Goal: Navigation & Orientation: Find specific page/section

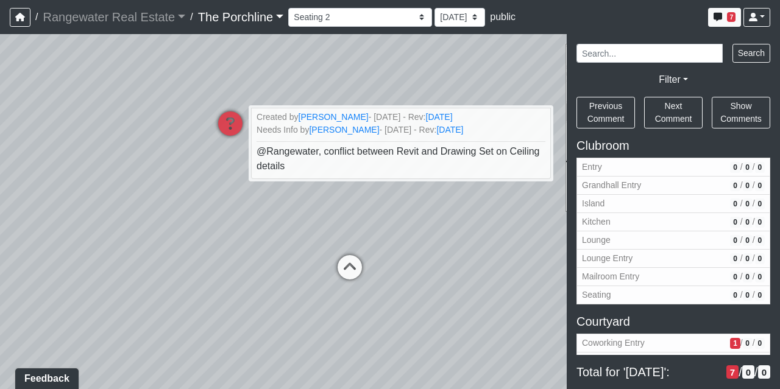
scroll to position [900, 0]
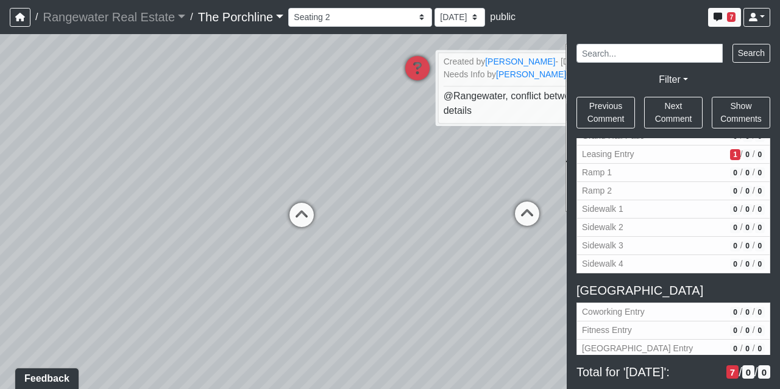
drag, startPoint x: 199, startPoint y: 250, endPoint x: 470, endPoint y: 180, distance: 279.9
click at [470, 180] on div "Loading... Seating Loading... Mailroom Entry Loading... Lounge Entry Loading...…" at bounding box center [390, 211] width 780 height 355
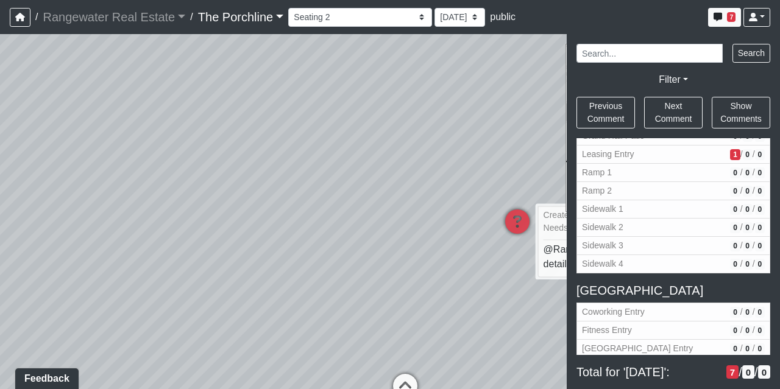
drag, startPoint x: 207, startPoint y: 144, endPoint x: 373, endPoint y: 333, distance: 251.2
click at [373, 333] on div "Loading... Seating Loading... Mailroom Entry Loading... Lounge Entry Loading...…" at bounding box center [390, 211] width 780 height 355
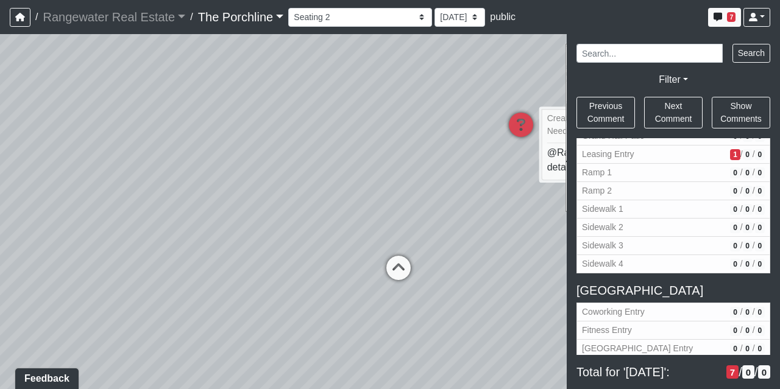
drag, startPoint x: 350, startPoint y: 174, endPoint x: 345, endPoint y: 52, distance: 121.9
click at [345, 52] on div "Loading... Seating Loading... Mailroom Entry Loading... Lounge Entry Loading...…" at bounding box center [390, 211] width 780 height 355
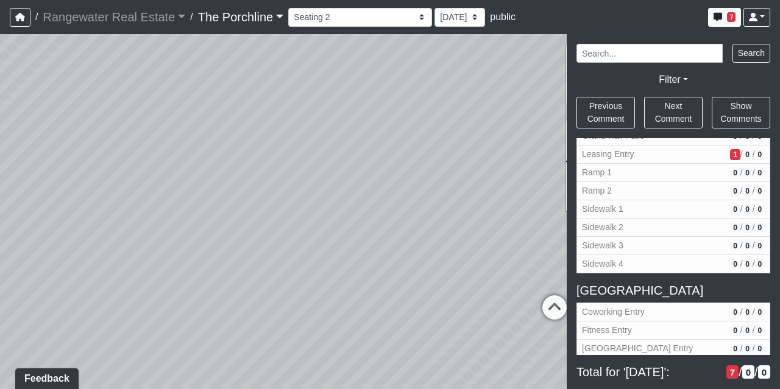
drag, startPoint x: 292, startPoint y: 156, endPoint x: 507, endPoint y: 185, distance: 217.0
click at [507, 185] on div "Loading... Seating Loading... Mailroom Entry Loading... Lounge Entry Loading...…" at bounding box center [390, 211] width 780 height 355
drag, startPoint x: 191, startPoint y: 182, endPoint x: 518, endPoint y: 226, distance: 330.8
click at [518, 226] on div "Loading... Seating Loading... Mailroom Entry Loading... Lounge Entry Loading...…" at bounding box center [390, 211] width 780 height 355
drag, startPoint x: 287, startPoint y: 147, endPoint x: 417, endPoint y: -3, distance: 198.7
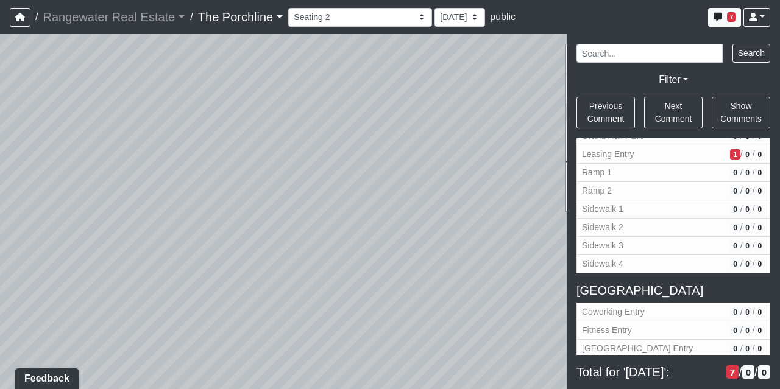
click at [417, 0] on html "/ Rangewater Real Estate Rangewater Real Estate Loading... / The Porchline The …" at bounding box center [390, 194] width 780 height 389
drag, startPoint x: 379, startPoint y: 204, endPoint x: 200, endPoint y: 196, distance: 179.3
click at [200, 196] on div "Loading... Seating Loading... Mailroom Entry Loading... Lounge Entry Loading...…" at bounding box center [390, 211] width 780 height 355
drag, startPoint x: 417, startPoint y: 191, endPoint x: 6, endPoint y: 221, distance: 411.7
click at [6, 221] on div "Loading... Seating Loading... Mailroom Entry Loading... Lounge Entry Loading...…" at bounding box center [390, 211] width 780 height 355
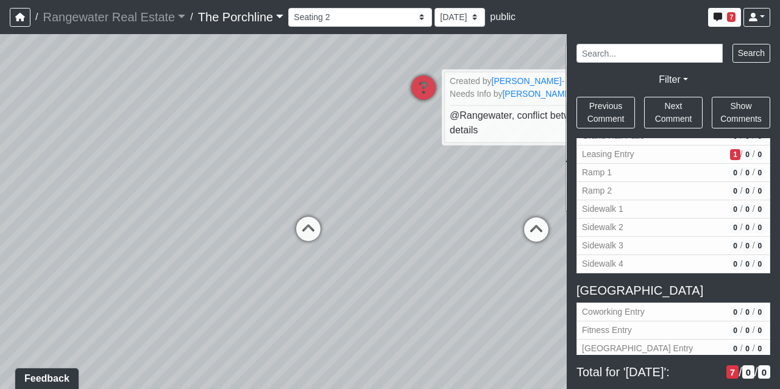
drag, startPoint x: 333, startPoint y: 204, endPoint x: 108, endPoint y: 216, distance: 224.5
click at [108, 216] on div "Loading... Seating Loading... Mailroom Entry Loading... Lounge Entry Loading...…" at bounding box center [390, 211] width 780 height 355
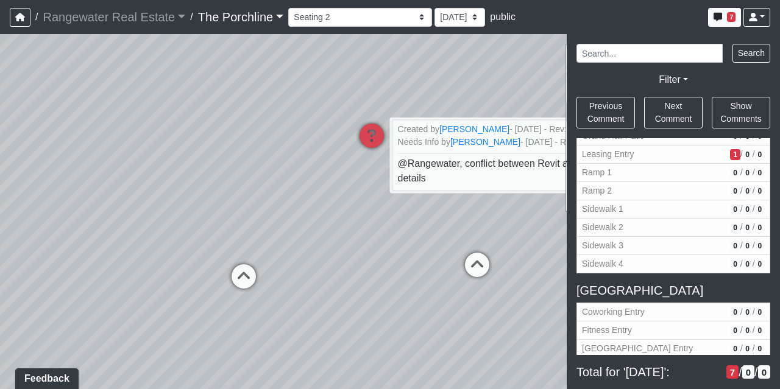
drag, startPoint x: 466, startPoint y: 211, endPoint x: 380, endPoint y: 260, distance: 99.3
click at [380, 260] on div "Loading... Seating Loading... Mailroom Entry Loading... Lounge Entry Loading...…" at bounding box center [390, 211] width 780 height 355
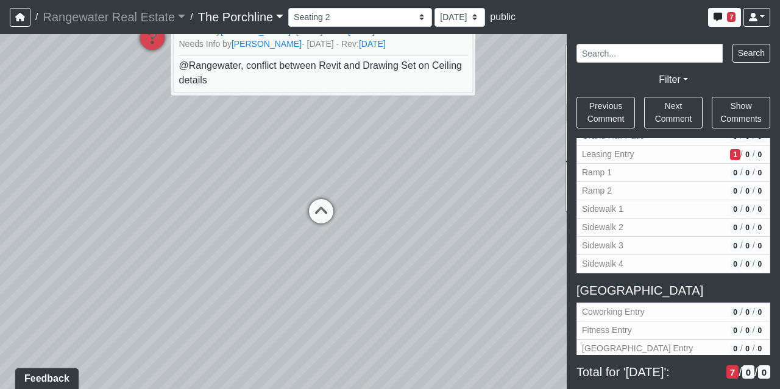
drag, startPoint x: 247, startPoint y: 201, endPoint x: 4, endPoint y: 140, distance: 250.8
click at [4, 140] on div "Loading... Seating Loading... Mailroom Entry Loading... Lounge Entry Loading...…" at bounding box center [390, 211] width 780 height 355
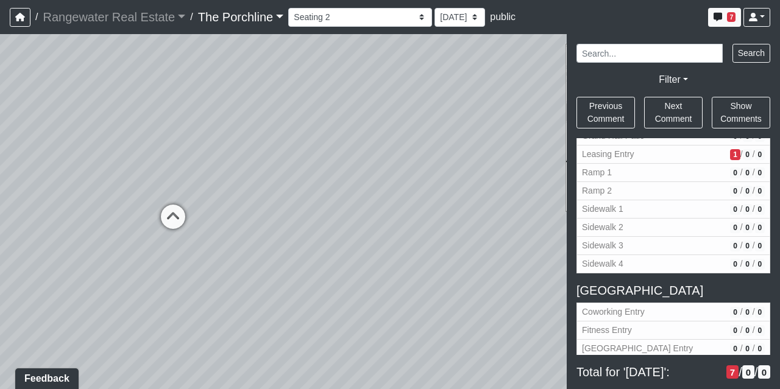
drag, startPoint x: 268, startPoint y: 285, endPoint x: 82, endPoint y: 274, distance: 186.1
click at [82, 274] on div "Loading... Seating Loading... Mailroom Entry Loading... Lounge Entry Loading...…" at bounding box center [390, 211] width 780 height 355
drag, startPoint x: 377, startPoint y: 239, endPoint x: 150, endPoint y: 236, distance: 227.3
click at [150, 236] on div "Loading... Seating Loading... Mailroom Entry Loading... Lounge Entry Loading...…" at bounding box center [390, 211] width 780 height 355
drag, startPoint x: 455, startPoint y: 158, endPoint x: 10, endPoint y: 194, distance: 446.8
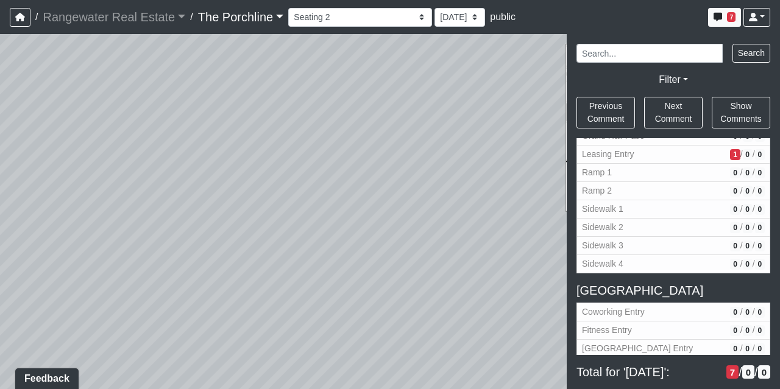
click at [10, 194] on div "Loading... Seating Loading... Mailroom Entry Loading... Lounge Entry Loading...…" at bounding box center [390, 211] width 780 height 355
drag, startPoint x: 387, startPoint y: 175, endPoint x: 88, endPoint y: 224, distance: 302.5
click at [88, 224] on div "Loading... Seating Loading... Mailroom Entry Loading... Lounge Entry Loading...…" at bounding box center [390, 211] width 780 height 355
drag, startPoint x: 306, startPoint y: 210, endPoint x: 1, endPoint y: 197, distance: 305.5
click at [1, 197] on div "Loading... Seating Loading... Mailroom Entry Loading... Lounge Entry Loading...…" at bounding box center [390, 211] width 780 height 355
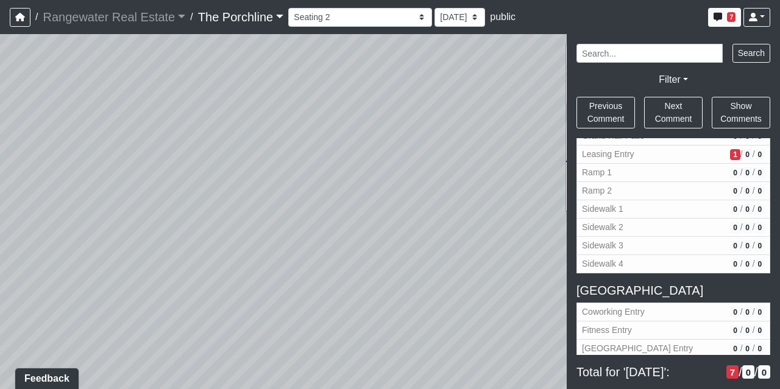
drag, startPoint x: 400, startPoint y: 189, endPoint x: 231, endPoint y: 194, distance: 168.8
click at [231, 194] on div "Loading... Seating Loading... Mailroom Entry Loading... Lounge Entry Loading...…" at bounding box center [390, 211] width 780 height 355
drag, startPoint x: 231, startPoint y: 194, endPoint x: 60, endPoint y: 173, distance: 172.5
click at [60, 173] on div "Loading... Seating Loading... Mailroom Entry Loading... Lounge Entry Loading...…" at bounding box center [390, 211] width 780 height 355
click at [463, 239] on icon at bounding box center [469, 252] width 37 height 37
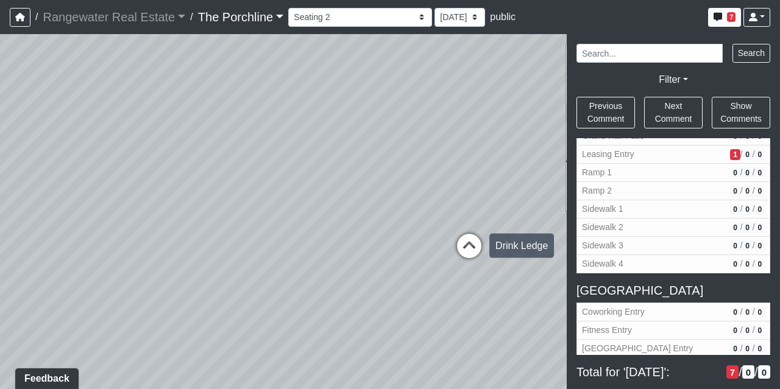
select select "m4Csv4SW9D353EK9147FJX"
drag, startPoint x: 300, startPoint y: 205, endPoint x: 524, endPoint y: 192, distance: 224.6
click at [524, 192] on div "Loading... Seating Loading... Mailroom Entry Loading... Lounge Entry Loading...…" at bounding box center [390, 211] width 780 height 355
drag, startPoint x: 208, startPoint y: 158, endPoint x: 486, endPoint y: 202, distance: 280.7
click at [486, 202] on div "Loading... Seating Loading... Mailroom Entry Loading... Lounge Entry Loading...…" at bounding box center [390, 211] width 780 height 355
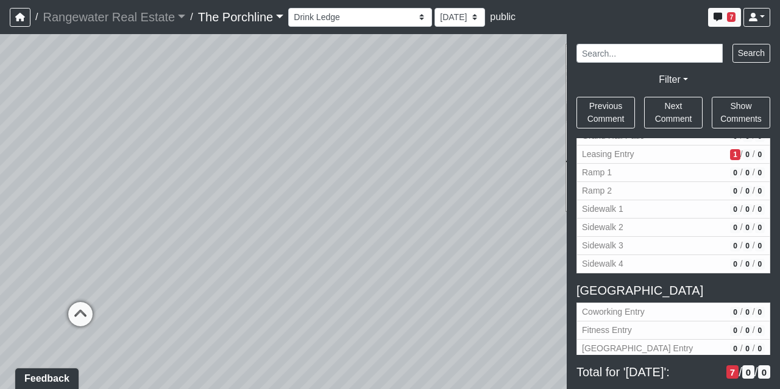
drag, startPoint x: 359, startPoint y: 190, endPoint x: 562, endPoint y: 200, distance: 203.1
click at [562, 200] on div "Loading... Seating Loading... Mailroom Entry Loading... Lounge Entry Loading...…" at bounding box center [390, 211] width 780 height 355
drag, startPoint x: 227, startPoint y: 240, endPoint x: 369, endPoint y: 222, distance: 143.0
click at [369, 222] on div "Loading... Seating Loading... Mailroom Entry Loading... Lounge Entry Loading...…" at bounding box center [390, 211] width 780 height 355
drag, startPoint x: 369, startPoint y: 222, endPoint x: 372, endPoint y: 196, distance: 27.0
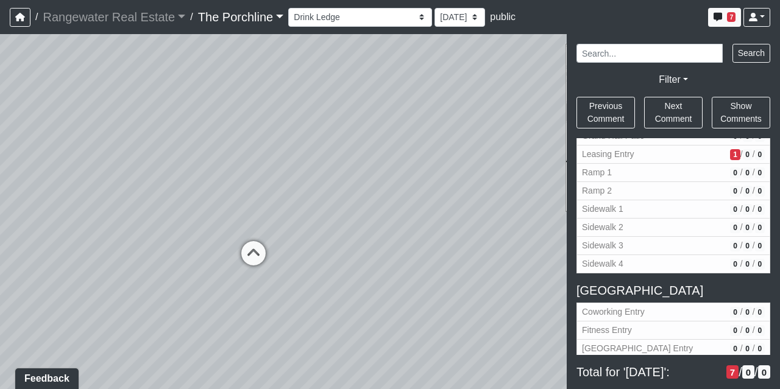
click at [372, 196] on div "Loading... Seating Loading... Mailroom Entry Loading... Lounge Entry Loading...…" at bounding box center [390, 211] width 780 height 355
